Goal: Transaction & Acquisition: Purchase product/service

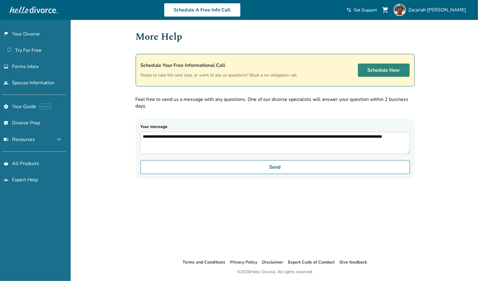
click at [371, 70] on link "Schedule Now" at bounding box center [384, 69] width 52 height 13
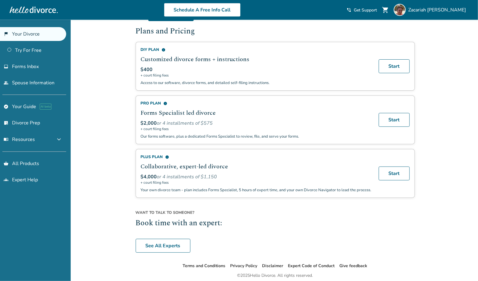
scroll to position [381, 0]
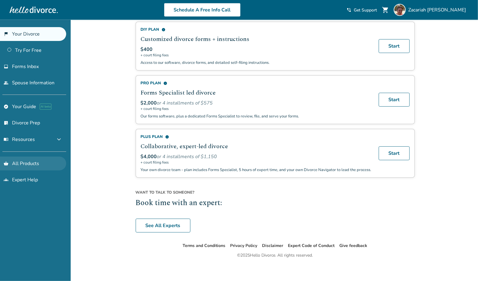
click at [32, 160] on link "shopping_basket All Products" at bounding box center [33, 163] width 66 height 14
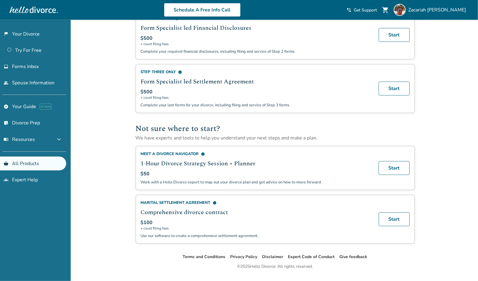
scroll to position [314, 0]
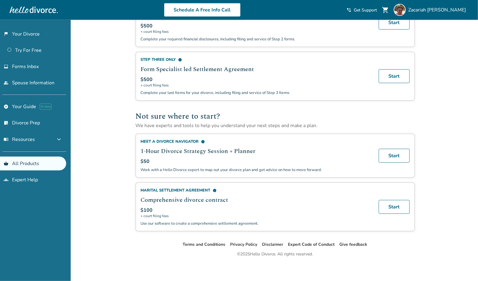
click at [142, 143] on div "Meet a Divorce Navigator info 1-Hour Divorce Strategy Session + Planner $50 Wor…" at bounding box center [256, 156] width 231 height 34
click at [398, 156] on link "Start" at bounding box center [394, 156] width 31 height 14
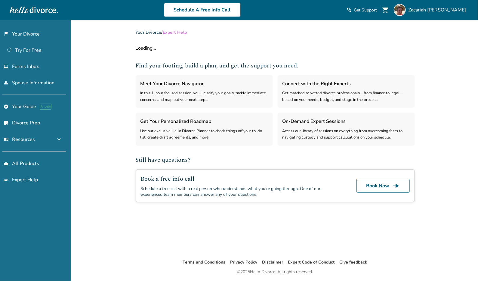
select select "***"
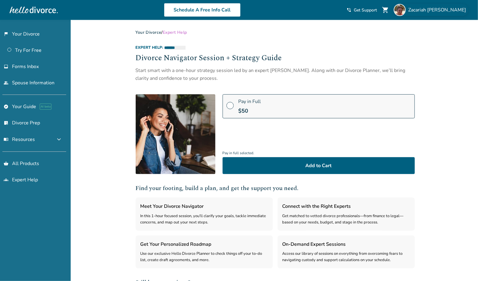
click at [449, 11] on span "[PERSON_NAME]" at bounding box center [438, 10] width 60 height 7
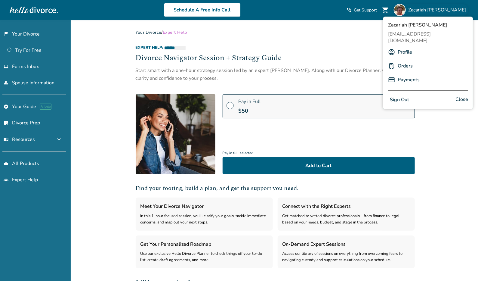
click at [406, 60] on link "Orders" at bounding box center [405, 65] width 15 height 11
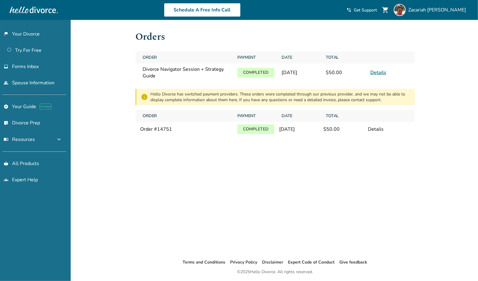
click at [188, 69] on span "Divorce Navigator Session + Strategy Guide" at bounding box center [187, 72] width 88 height 13
click at [378, 71] on link "Details" at bounding box center [378, 72] width 16 height 7
